Goal: Information Seeking & Learning: Learn about a topic

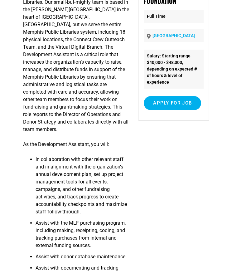
scroll to position [78, 0]
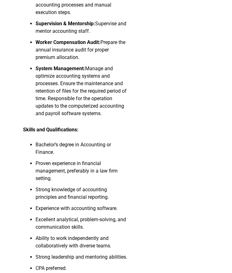
scroll to position [538, 0]
